Goal: Check status: Check status

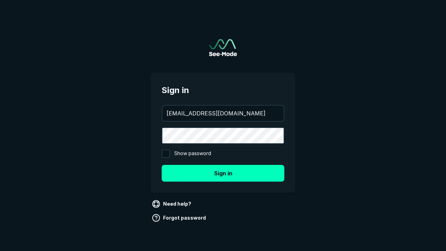
type input "[EMAIL_ADDRESS][DOMAIN_NAME]"
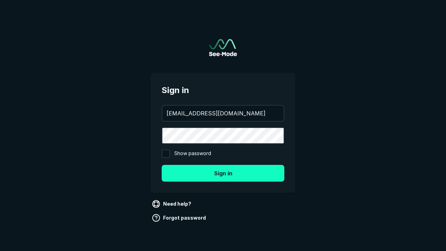
click at [223, 173] on button "Sign in" at bounding box center [223, 173] width 123 height 17
